Goal: Task Accomplishment & Management: Use online tool/utility

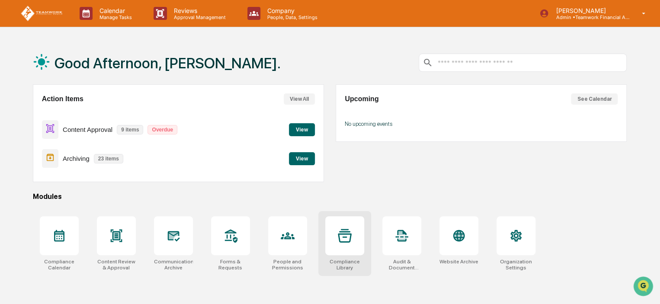
click at [350, 251] on div at bounding box center [344, 235] width 39 height 39
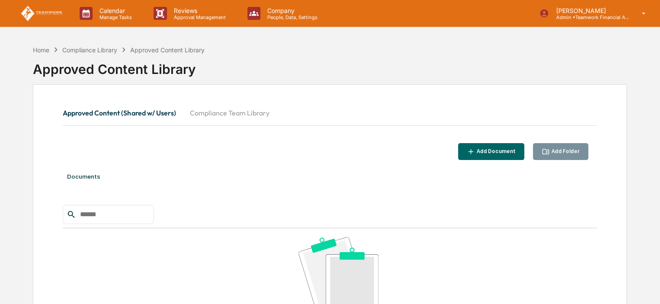
click at [231, 109] on button "Compliance Team Library" at bounding box center [229, 113] width 93 height 21
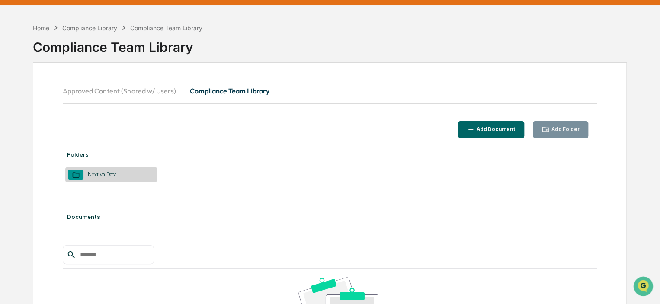
scroll to position [43, 0]
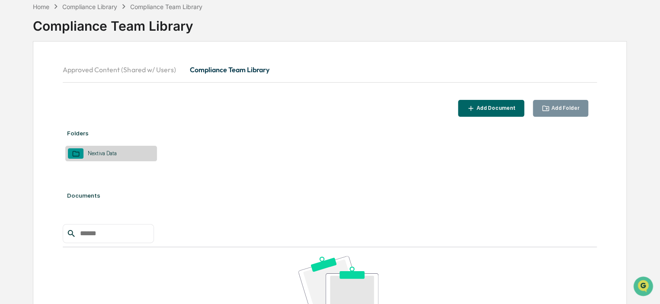
click at [137, 152] on div "Nextiva Data" at bounding box center [111, 154] width 92 height 16
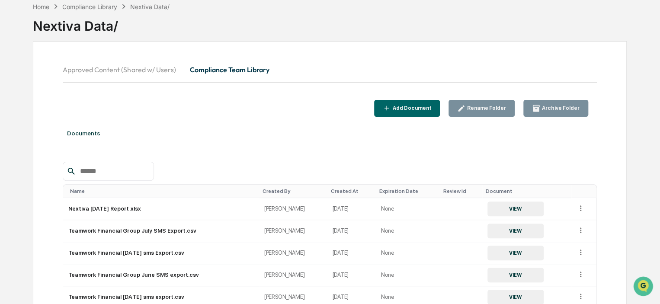
click at [417, 106] on div "Add Document" at bounding box center [411, 108] width 41 height 6
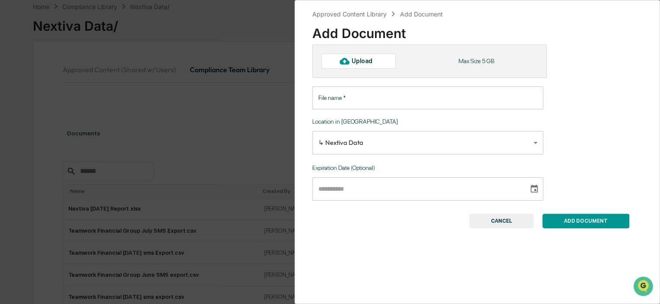
click at [366, 62] on div "Upload" at bounding box center [366, 61] width 28 height 7
type input "**********"
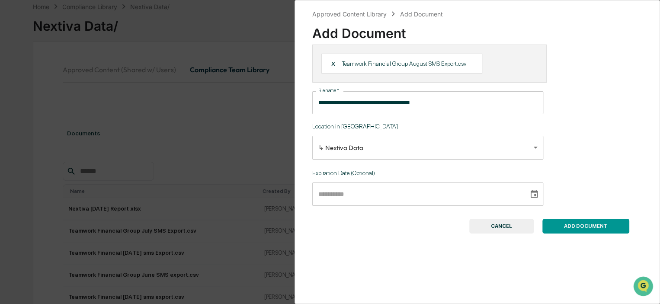
click at [594, 226] on button "ADD DOCUMENT" at bounding box center [585, 226] width 87 height 15
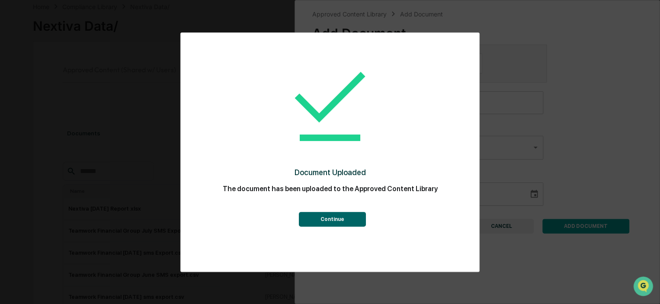
click at [352, 220] on button "Continue" at bounding box center [331, 219] width 67 height 15
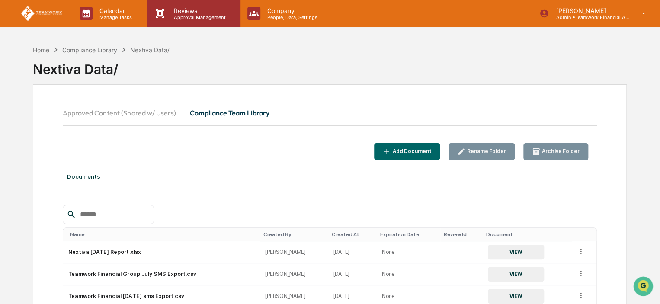
click at [189, 13] on p "Reviews" at bounding box center [198, 10] width 63 height 7
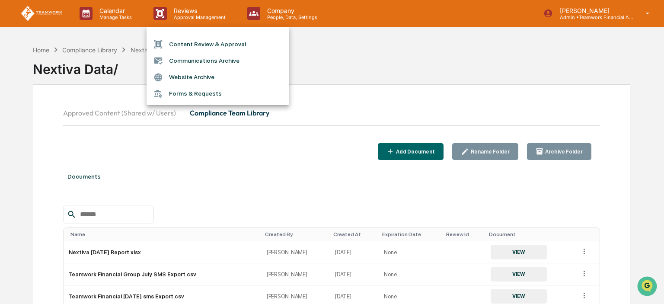
click at [208, 53] on li "Communications Archive" at bounding box center [218, 60] width 143 height 16
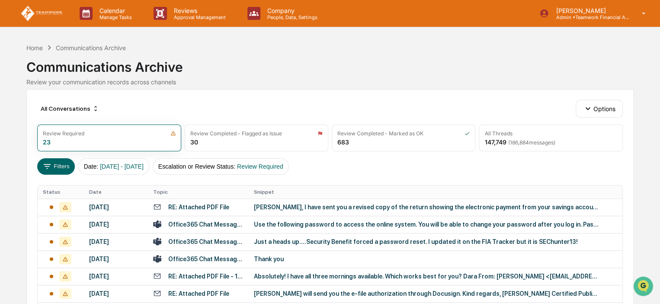
click at [204, 204] on div "RE: Attached PDF File" at bounding box center [198, 207] width 61 height 7
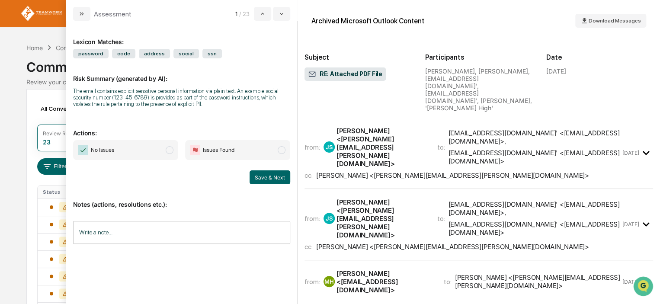
click at [171, 151] on span "modal" at bounding box center [170, 150] width 8 height 8
click at [272, 176] on button "Save & Next" at bounding box center [270, 177] width 41 height 14
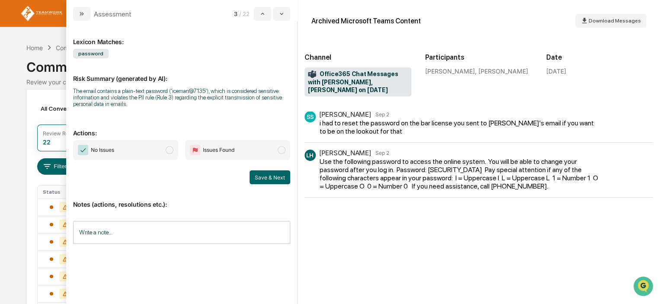
click at [168, 152] on span "modal" at bounding box center [170, 150] width 8 height 8
click at [263, 179] on button "Save & Next" at bounding box center [270, 177] width 41 height 14
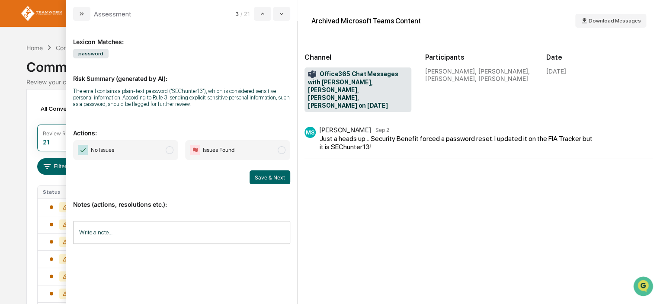
click at [171, 152] on span "modal" at bounding box center [170, 150] width 8 height 8
click at [269, 176] on button "Save & Next" at bounding box center [270, 177] width 41 height 14
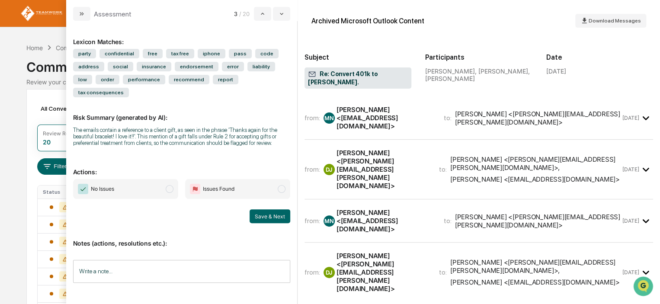
click at [172, 185] on span "modal" at bounding box center [170, 189] width 8 height 8
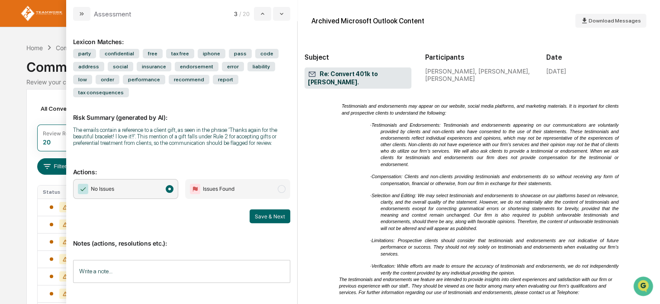
scroll to position [1644, 0]
click at [170, 185] on span "modal" at bounding box center [170, 189] width 8 height 8
click at [260, 209] on button "Save & Next" at bounding box center [270, 216] width 41 height 14
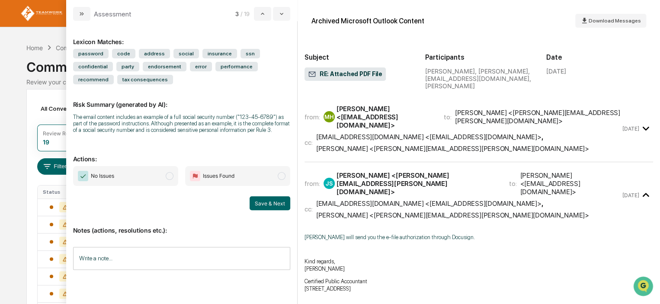
click at [167, 176] on span "modal" at bounding box center [170, 176] width 8 height 8
click at [277, 207] on button "Save & Next" at bounding box center [270, 203] width 41 height 14
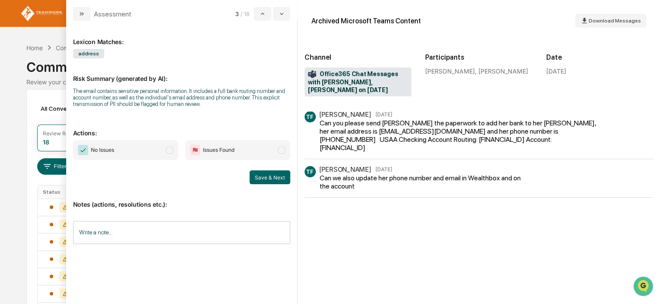
click at [170, 148] on span "modal" at bounding box center [170, 150] width 8 height 8
click at [264, 179] on button "Save & Next" at bounding box center [270, 177] width 41 height 14
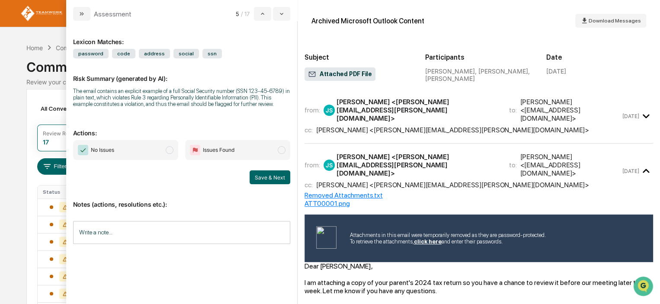
click at [172, 152] on span "modal" at bounding box center [170, 150] width 8 height 8
click at [262, 178] on button "Save & Next" at bounding box center [270, 177] width 41 height 14
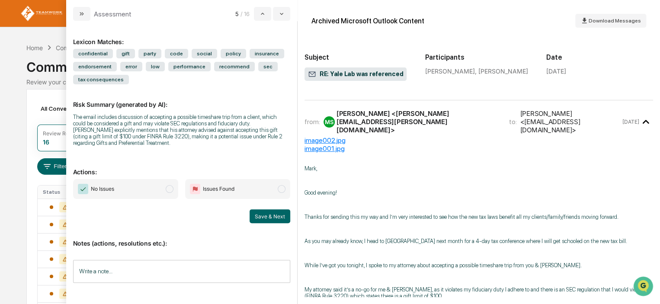
scroll to position [87, 0]
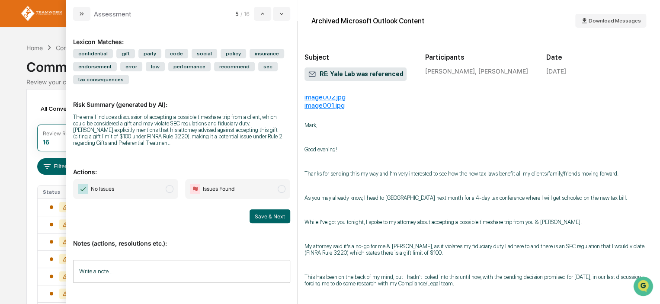
click at [170, 192] on span "modal" at bounding box center [170, 189] width 8 height 8
click at [271, 215] on button "Save & Next" at bounding box center [270, 216] width 41 height 14
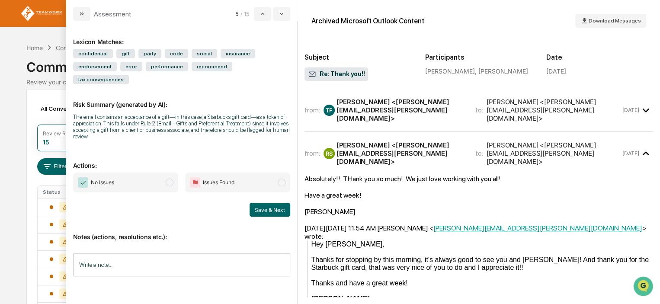
click at [168, 179] on span "modal" at bounding box center [170, 183] width 8 height 8
click at [269, 203] on button "Save & Next" at bounding box center [270, 210] width 41 height 14
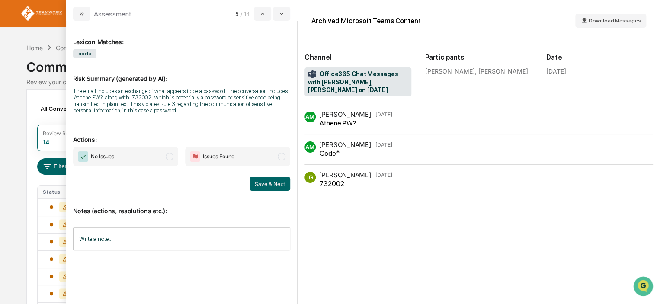
click at [171, 157] on span "modal" at bounding box center [170, 157] width 8 height 8
click at [270, 185] on button "Save & Next" at bounding box center [270, 184] width 41 height 14
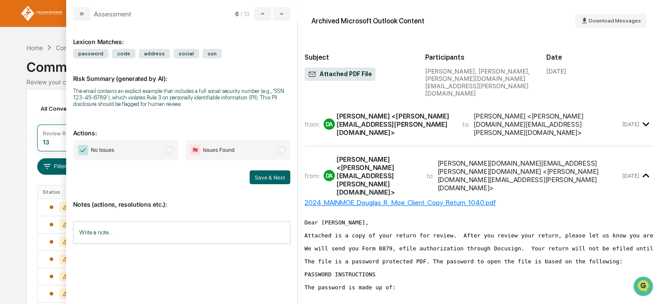
click at [168, 151] on span "modal" at bounding box center [170, 150] width 8 height 8
click at [265, 176] on button "Save & Next" at bounding box center [270, 177] width 41 height 14
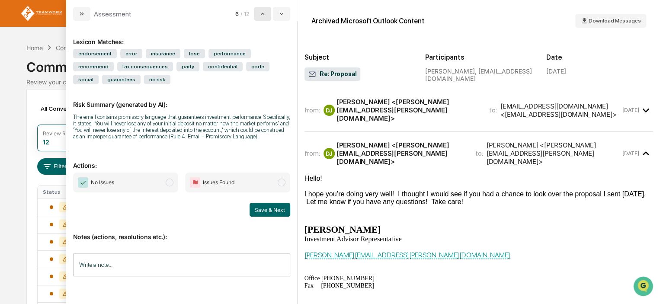
click at [262, 13] on icon "modal" at bounding box center [262, 13] width 7 height 7
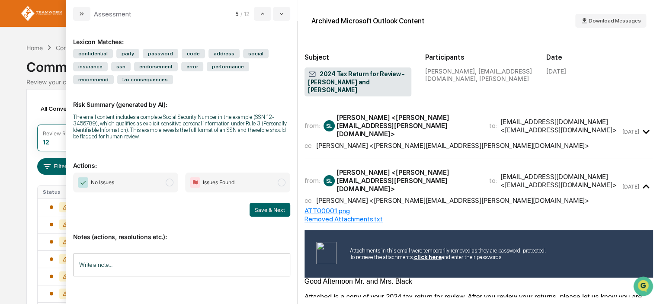
click at [172, 185] on span "modal" at bounding box center [170, 183] width 8 height 8
click at [266, 208] on button "Save & Next" at bounding box center [270, 210] width 41 height 14
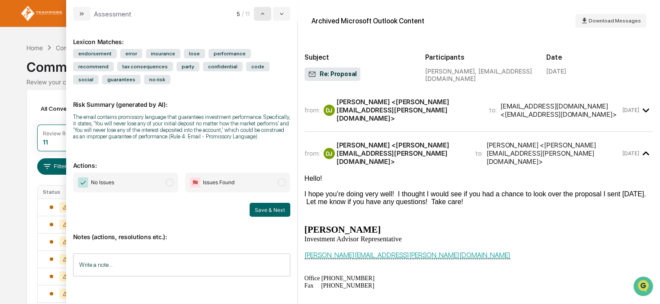
click at [261, 12] on icon "modal" at bounding box center [262, 13] width 7 height 7
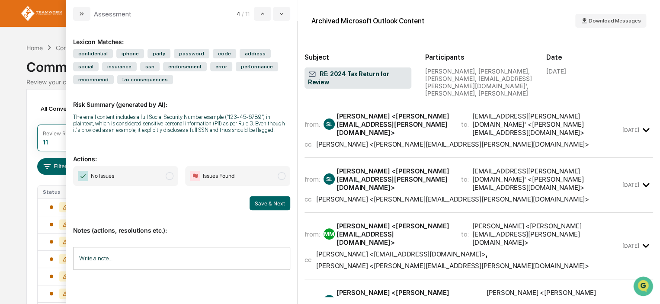
click at [168, 176] on span "modal" at bounding box center [170, 176] width 8 height 8
click at [264, 204] on button "Save & Next" at bounding box center [270, 203] width 41 height 14
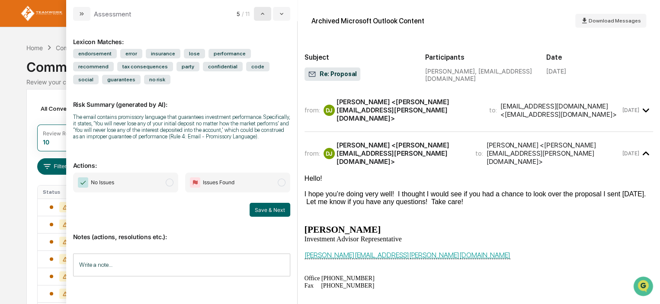
click at [263, 17] on button "modal" at bounding box center [262, 14] width 17 height 14
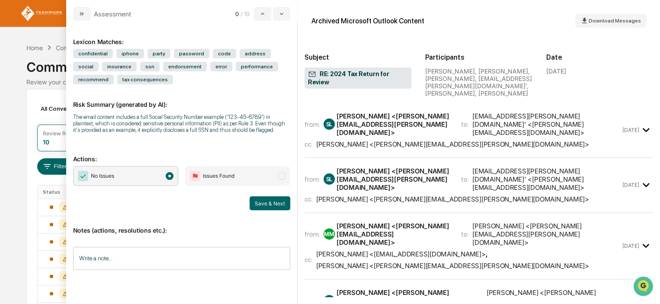
click at [170, 178] on span "modal" at bounding box center [170, 176] width 8 height 8
click at [268, 204] on button "Save & Next" at bounding box center [270, 203] width 41 height 14
click at [173, 176] on span "modal" at bounding box center [170, 176] width 8 height 8
click at [264, 208] on button "Save & Next" at bounding box center [270, 203] width 41 height 14
click at [171, 173] on span "modal" at bounding box center [170, 176] width 8 height 8
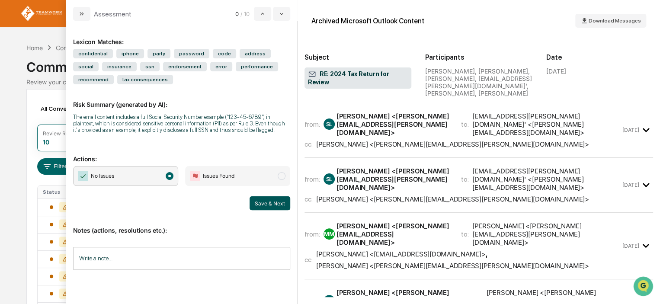
click at [273, 205] on button "Save & Next" at bounding box center [270, 203] width 41 height 14
click at [6, 112] on div "Calendar Manage Tasks Reviews Approval Management Company People, Data, Setting…" at bounding box center [330, 210] width 660 height 421
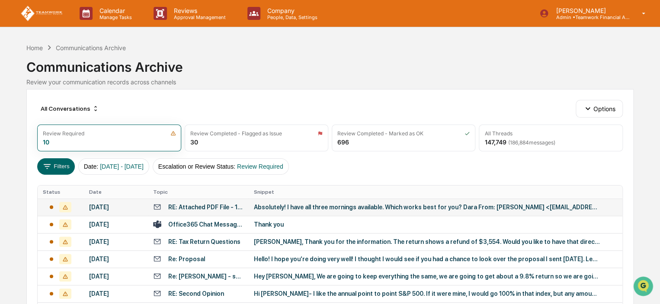
click at [185, 205] on div "RE: Attached PDF File - 1040" at bounding box center [205, 207] width 75 height 7
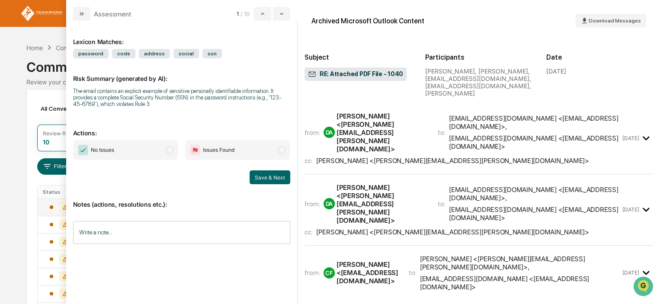
click at [164, 153] on span "No Issues" at bounding box center [125, 150] width 105 height 20
click at [263, 178] on button "Save & Next" at bounding box center [270, 177] width 41 height 14
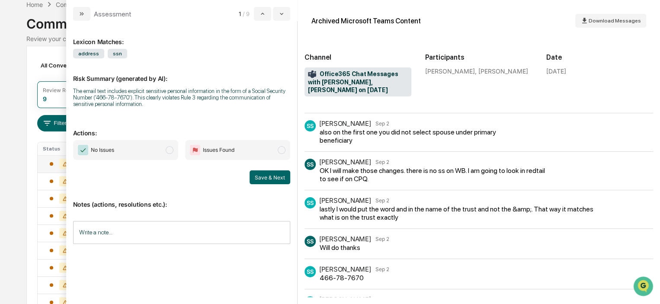
scroll to position [389, 0]
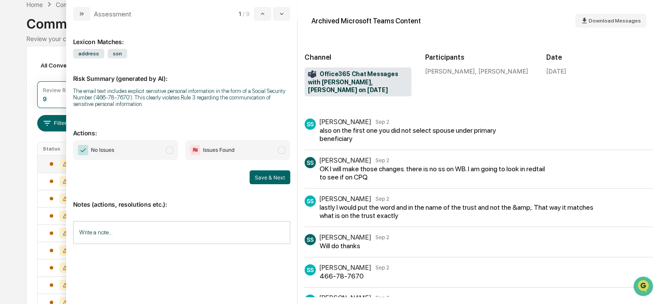
click at [170, 150] on span "modal" at bounding box center [170, 150] width 8 height 8
click at [263, 177] on button "Save & Next" at bounding box center [270, 177] width 41 height 14
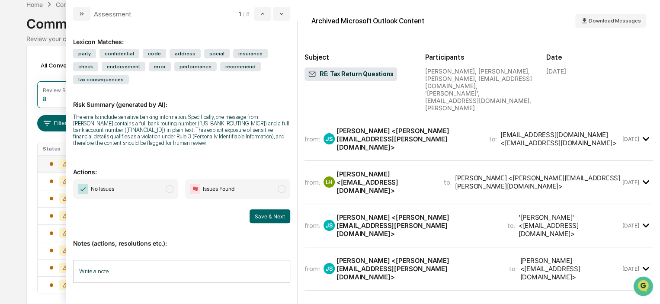
scroll to position [81, 0]
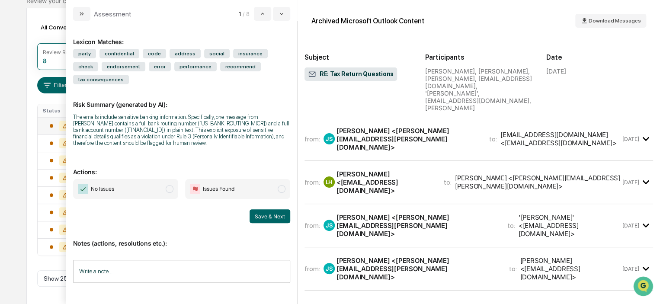
click at [33, 32] on div "All Conversations Options Review Required 8 Review Completed - Flagged as Issue…" at bounding box center [329, 156] width 607 height 297
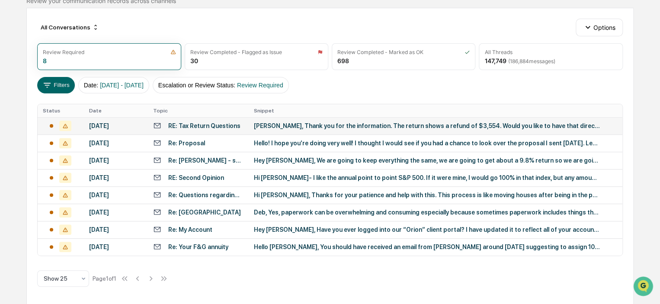
click at [629, 88] on div "All Conversations Options Review Required 8 Review Completed - Flagged as Issue…" at bounding box center [329, 156] width 607 height 297
